Goal: Task Accomplishment & Management: Manage account settings

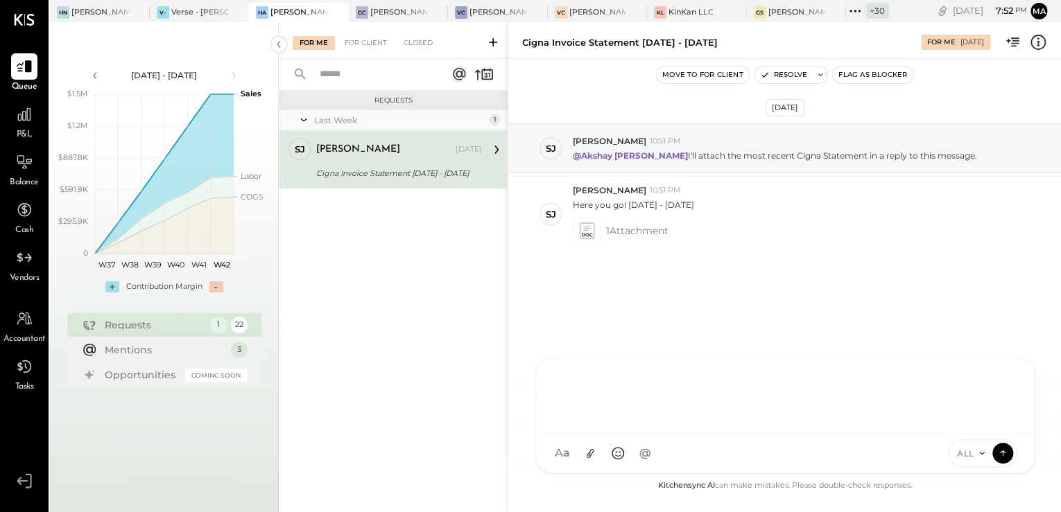
click at [630, 452] on div "A ahill AK [PERSON_NAME] [PERSON_NAME] [PERSON_NAME] MG [PERSON_NAME] HN [PERSO…" at bounding box center [784, 416] width 499 height 116
drag, startPoint x: 734, startPoint y: 274, endPoint x: 762, endPoint y: 194, distance: 84.4
click at [736, 269] on div "[DATE] [PERSON_NAME] 10:51 PM @[PERSON_NAME] I'll attach the most recent Cigna …" at bounding box center [784, 227] width 553 height 266
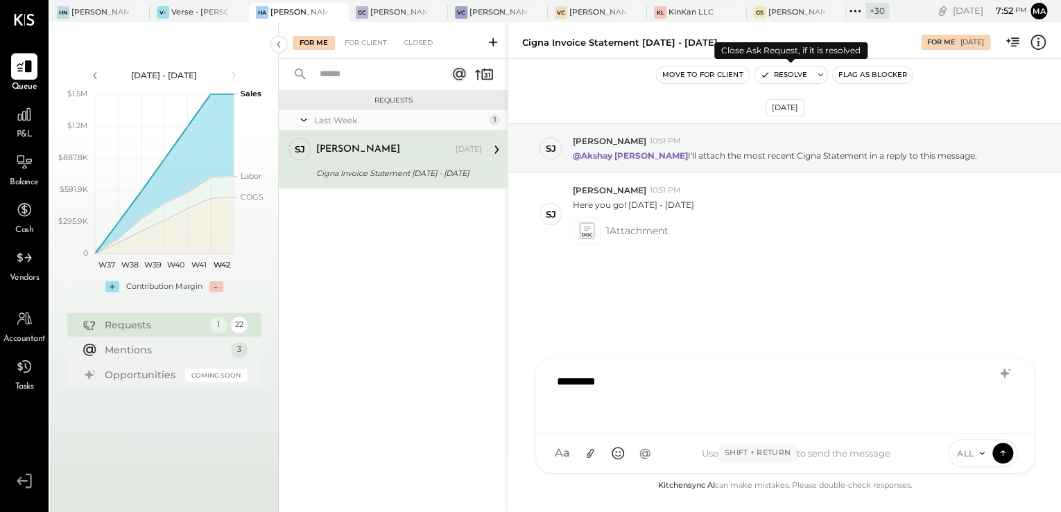
click at [781, 68] on button "Resolve" at bounding box center [783, 75] width 58 height 17
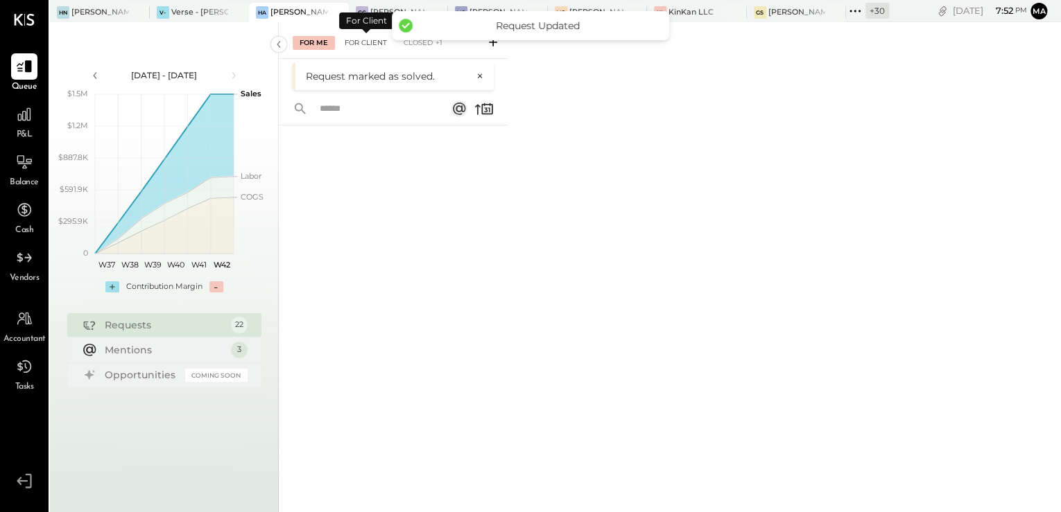
click at [352, 45] on div "For Client" at bounding box center [366, 43] width 56 height 14
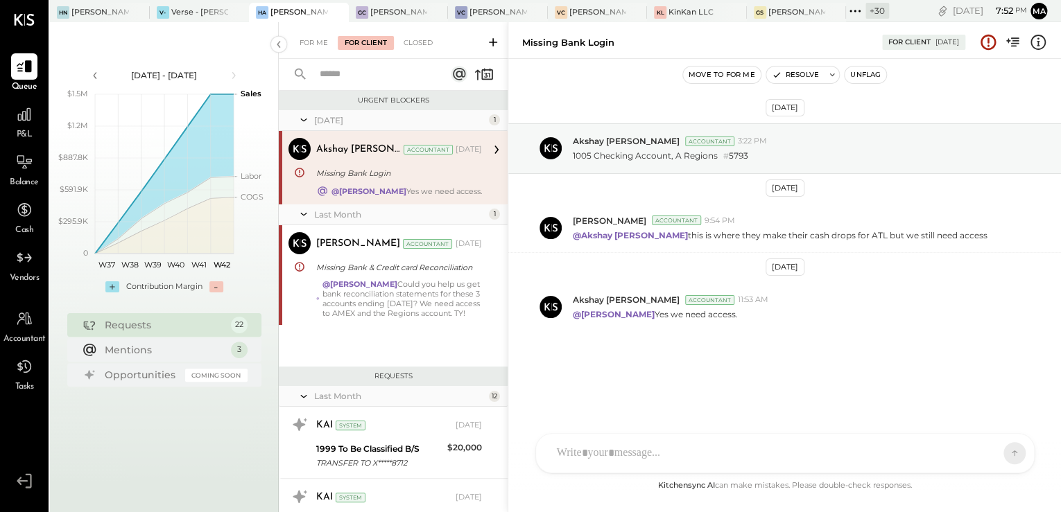
click at [388, 110] on div "[DATE] 1" at bounding box center [393, 120] width 229 height 21
click at [628, 456] on div "A ahill AK [PERSON_NAME] [PERSON_NAME] [PERSON_NAME] MG [PERSON_NAME] HN [PERSO…" at bounding box center [784, 416] width 499 height 116
click at [492, 42] on icon at bounding box center [493, 42] width 8 height 8
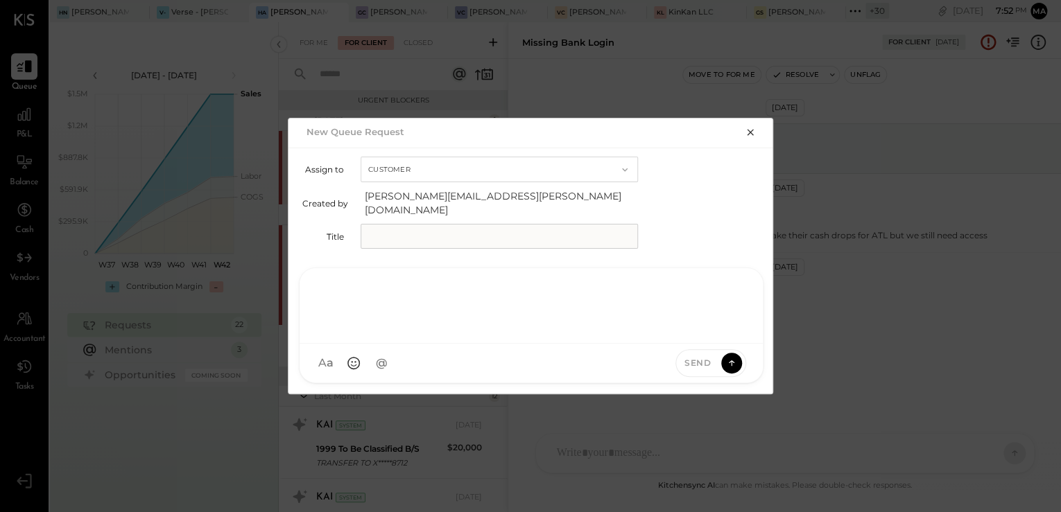
click at [616, 308] on div at bounding box center [530, 304] width 435 height 55
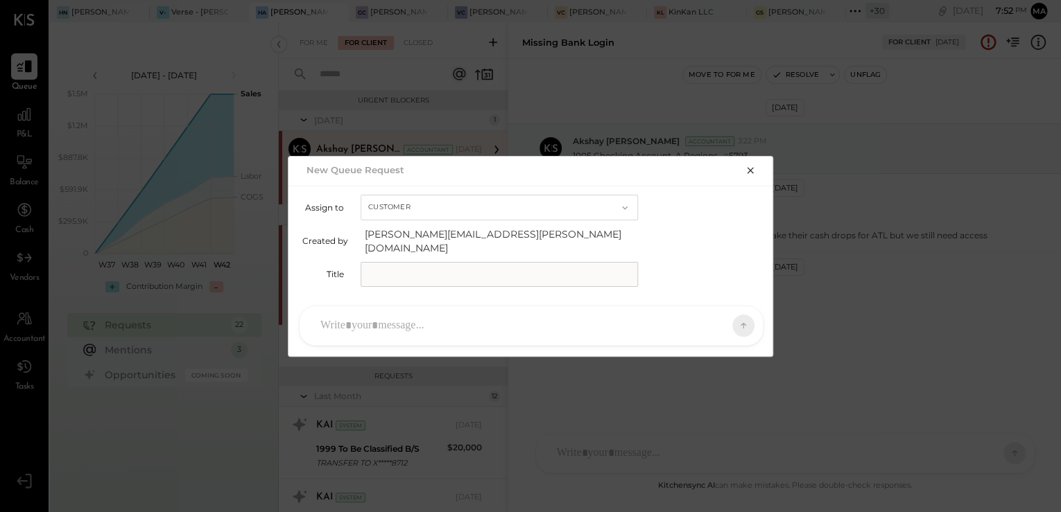
click at [752, 137] on div "New Queue Request Assign to Customer Created by [PERSON_NAME][EMAIL_ADDRESS][PE…" at bounding box center [530, 256] width 1061 height 512
click at [751, 171] on button "button" at bounding box center [749, 169] width 19 height 15
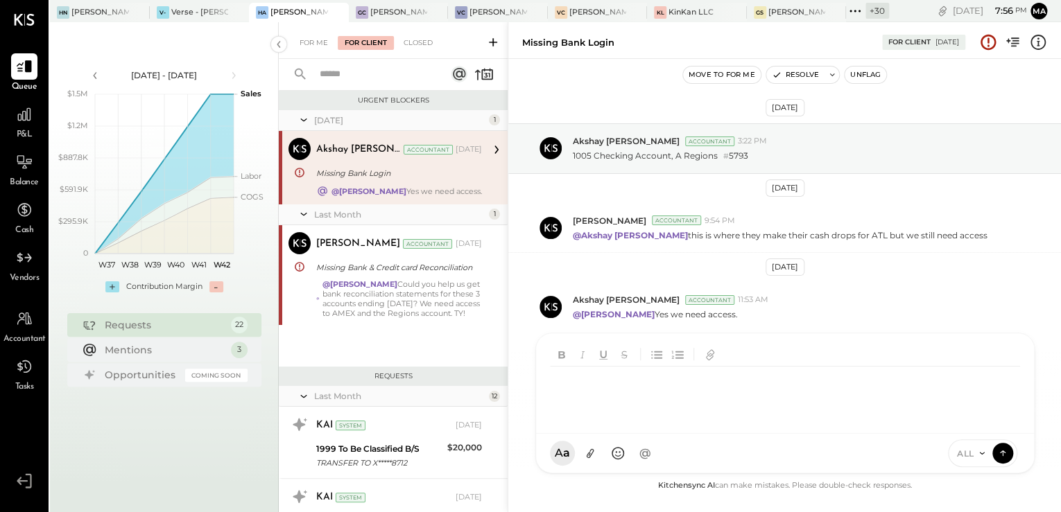
click at [630, 451] on div "A ahill AK [PERSON_NAME] [PERSON_NAME] [PERSON_NAME] MG [PERSON_NAME] HN [PERSO…" at bounding box center [784, 403] width 499 height 141
click at [682, 44] on div "Missing Bank Login" at bounding box center [695, 42] width 346 height 13
click at [684, 448] on div "A ahill AK [PERSON_NAME] [PERSON_NAME] [PERSON_NAME] MG [PERSON_NAME] HN [PERSO…" at bounding box center [784, 453] width 499 height 40
